Goal: Information Seeking & Learning: Learn about a topic

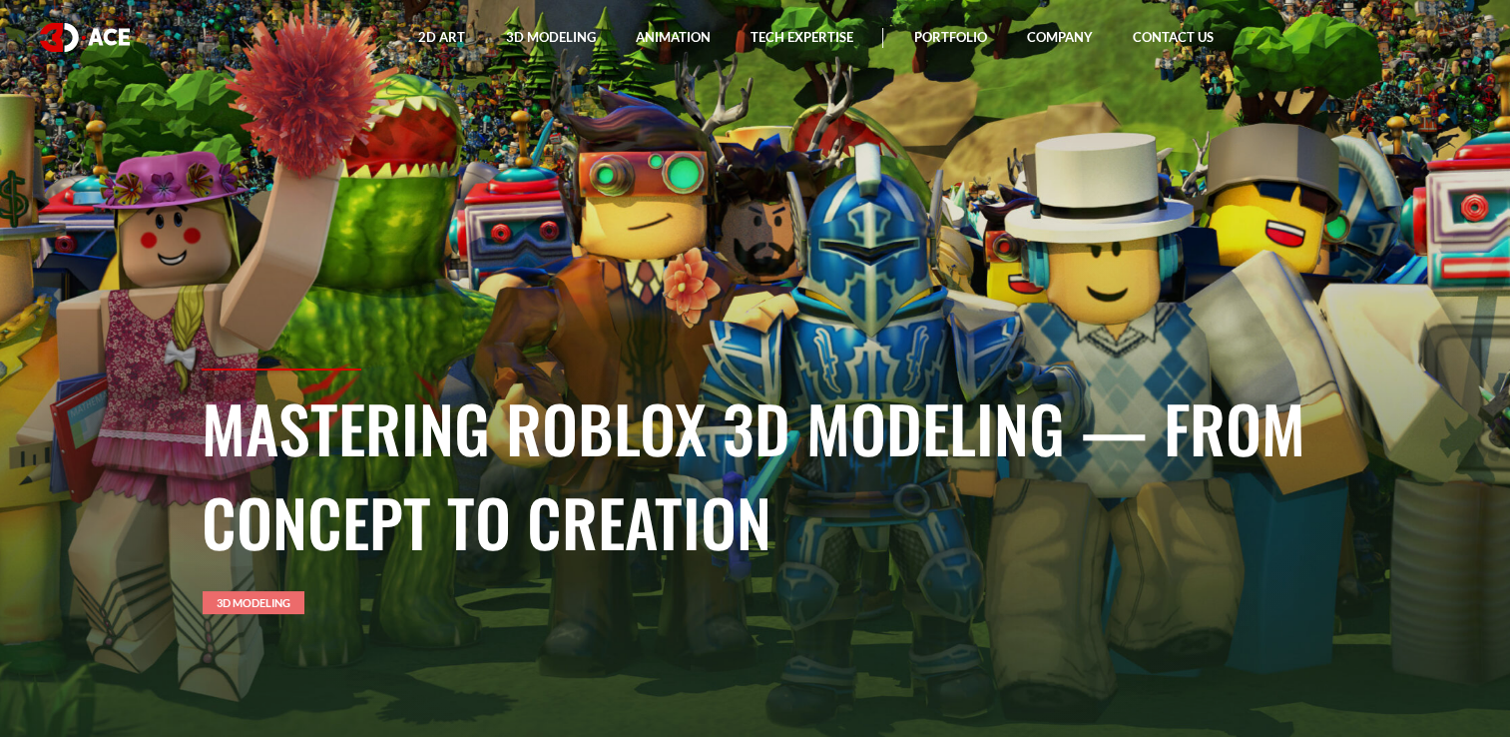
click at [244, 608] on link "3D Modeling" at bounding box center [254, 602] width 102 height 23
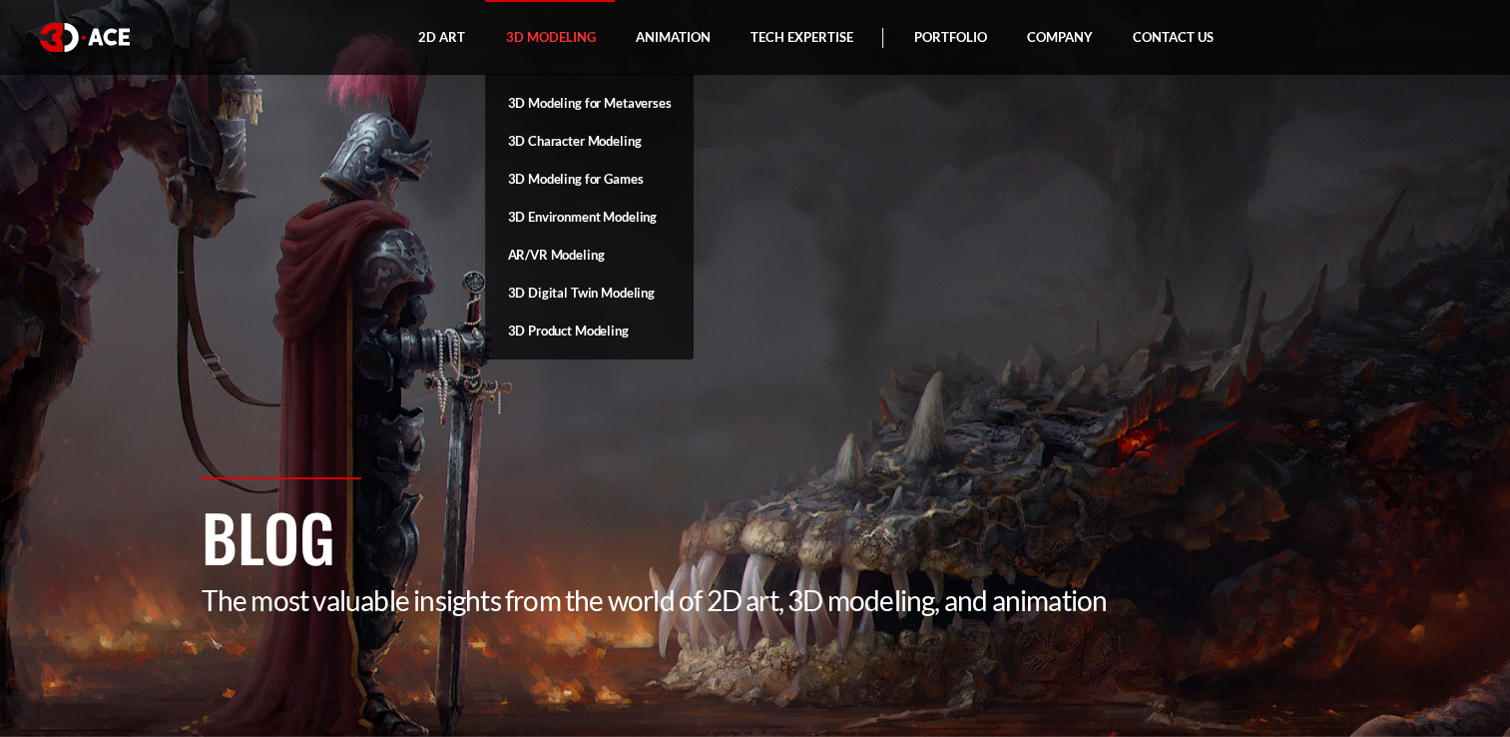
click at [551, 28] on link "3D Modeling" at bounding box center [550, 37] width 130 height 75
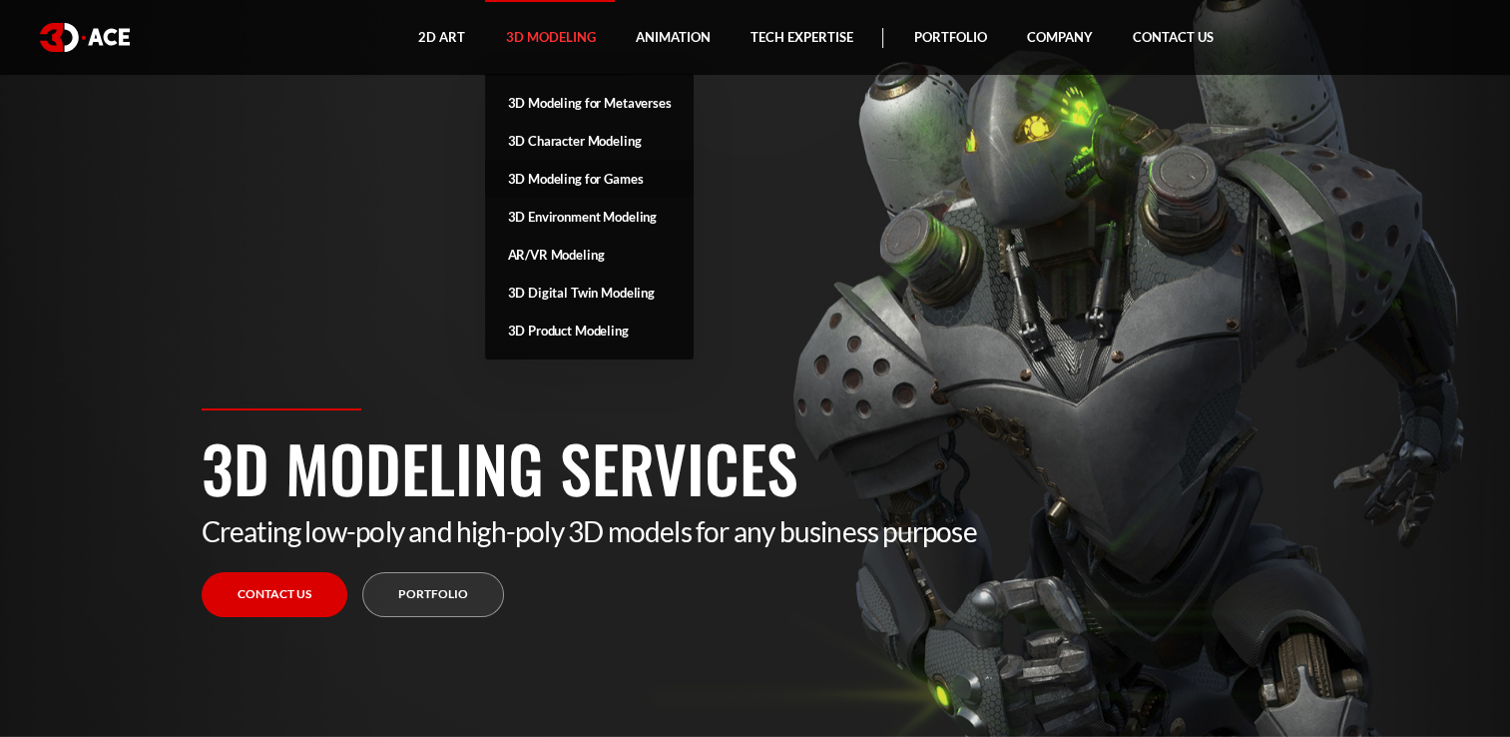
click at [573, 178] on link "3D Modeling for Games" at bounding box center [589, 179] width 208 height 38
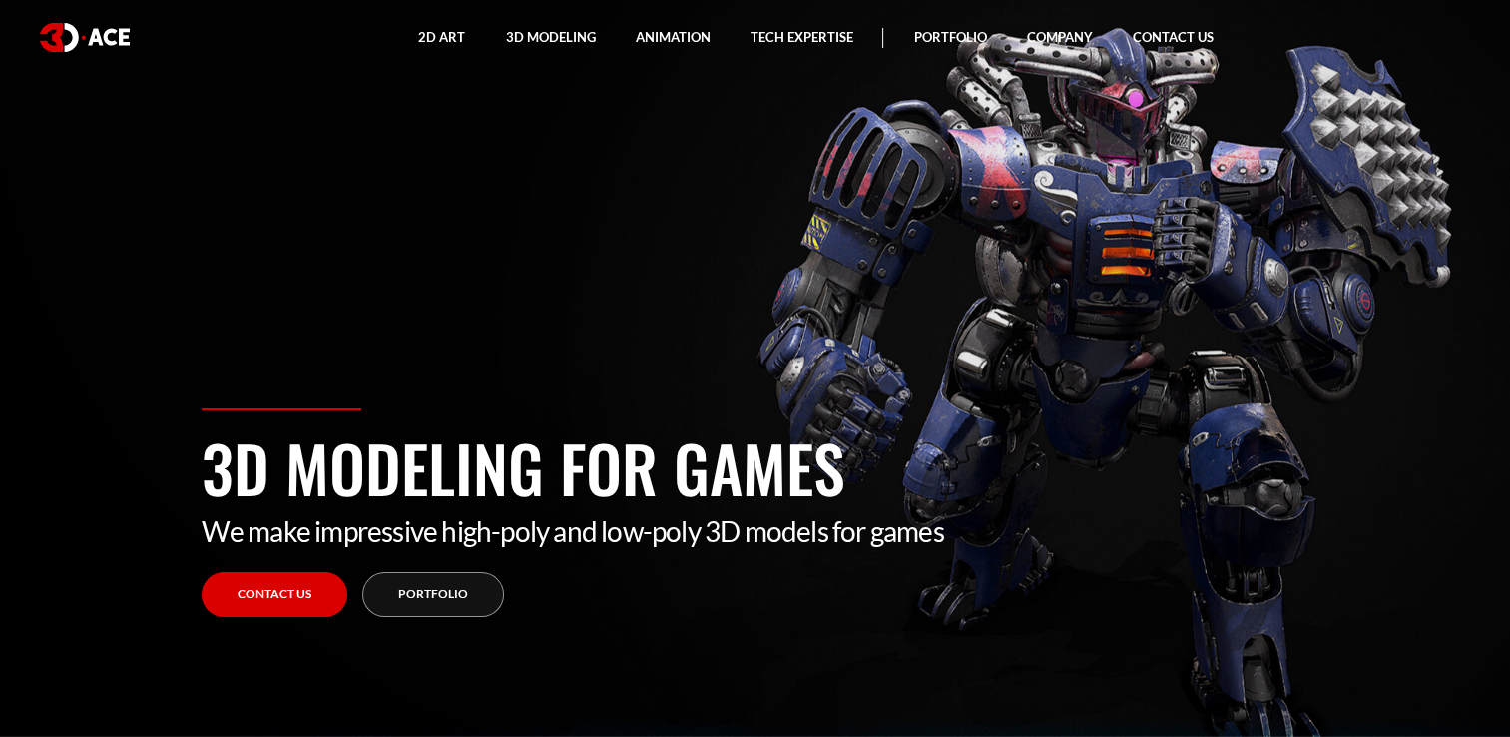
click at [975, 676] on div "3D Modeling for Games We make impressive high-poly and low-poly 3D models for g…" at bounding box center [756, 572] width 1138 height 328
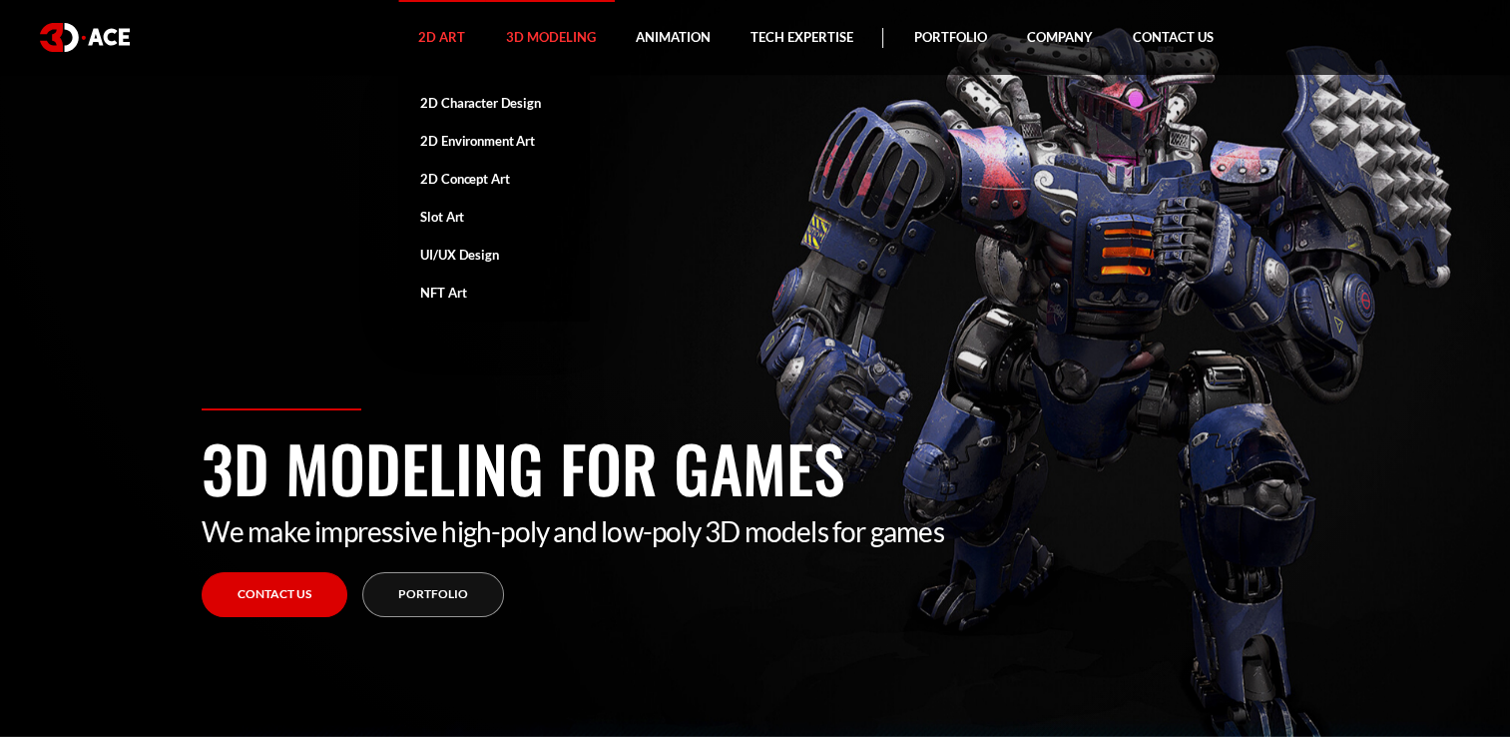
click at [419, 36] on link "2D Art" at bounding box center [441, 37] width 87 height 75
